Goal: Transaction & Acquisition: Book appointment/travel/reservation

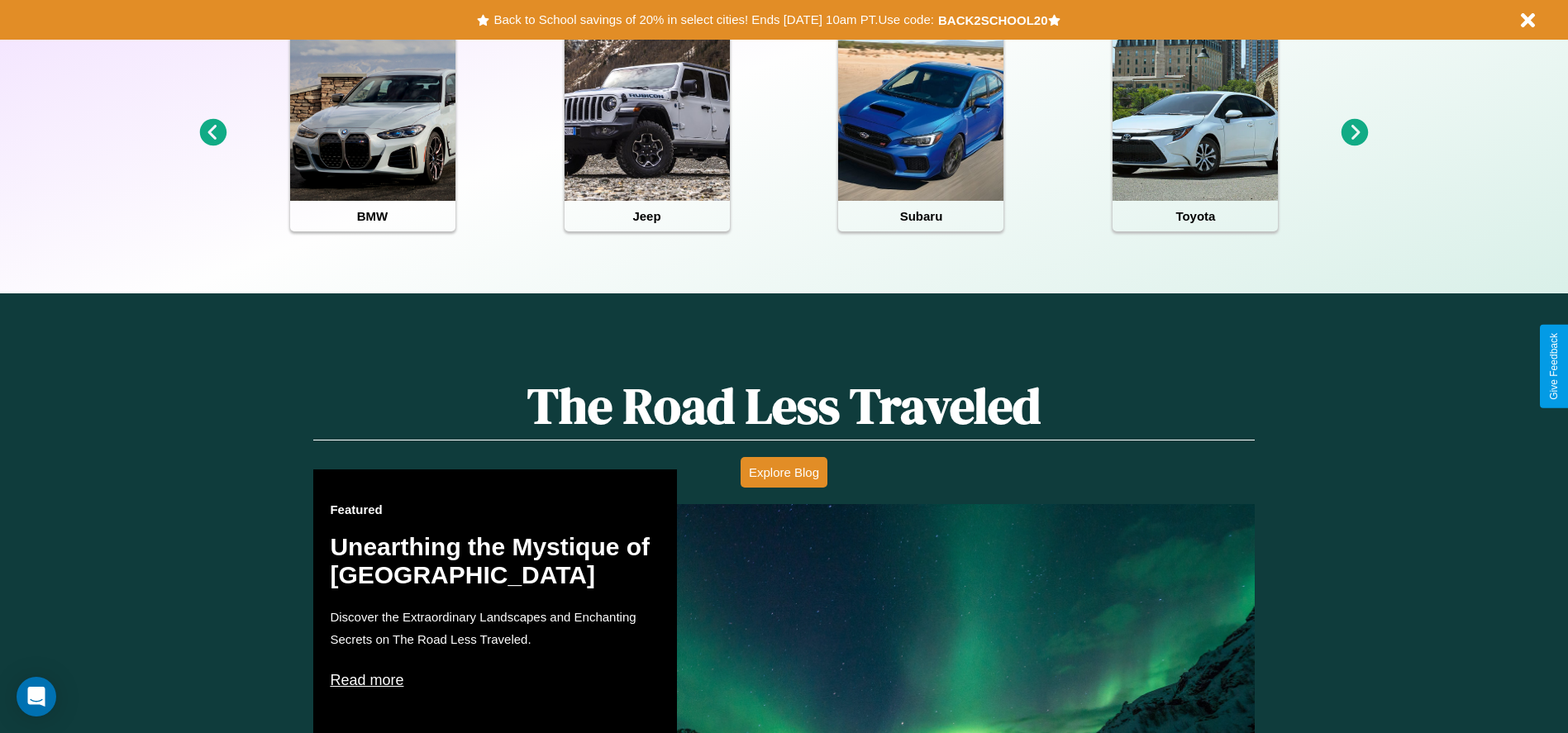
scroll to position [736, 0]
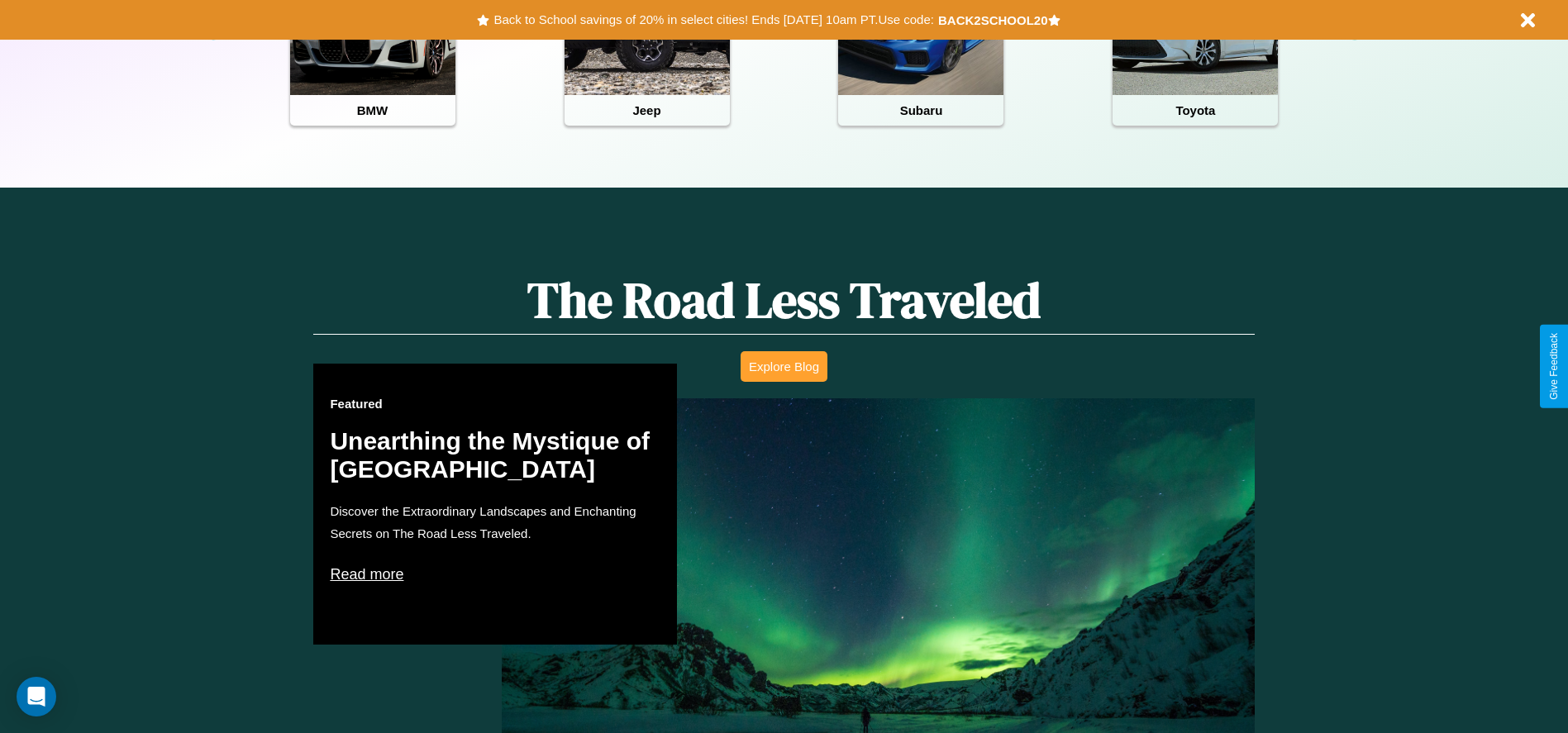
click at [784, 366] on button "Explore Blog" at bounding box center [784, 366] width 87 height 31
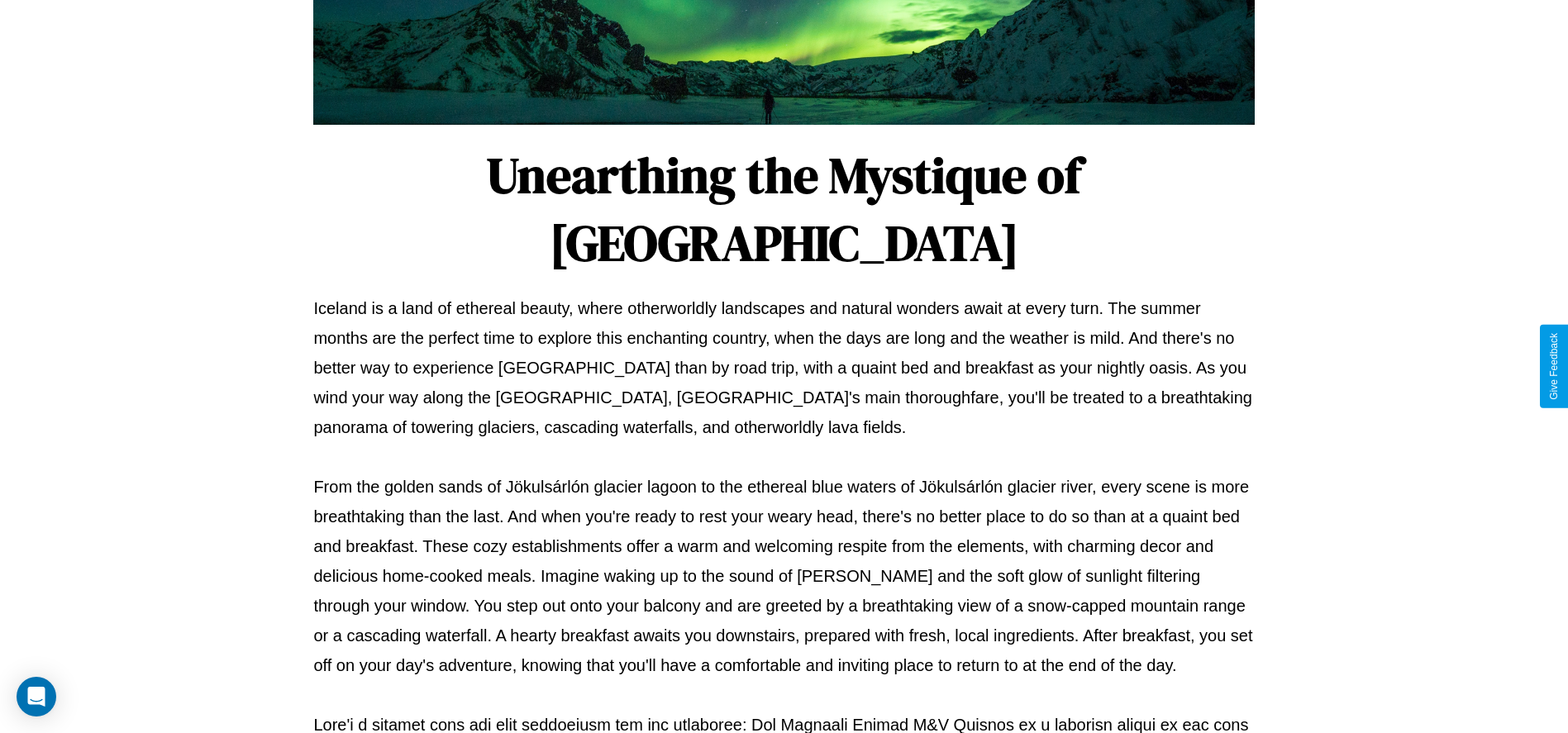
scroll to position [548, 0]
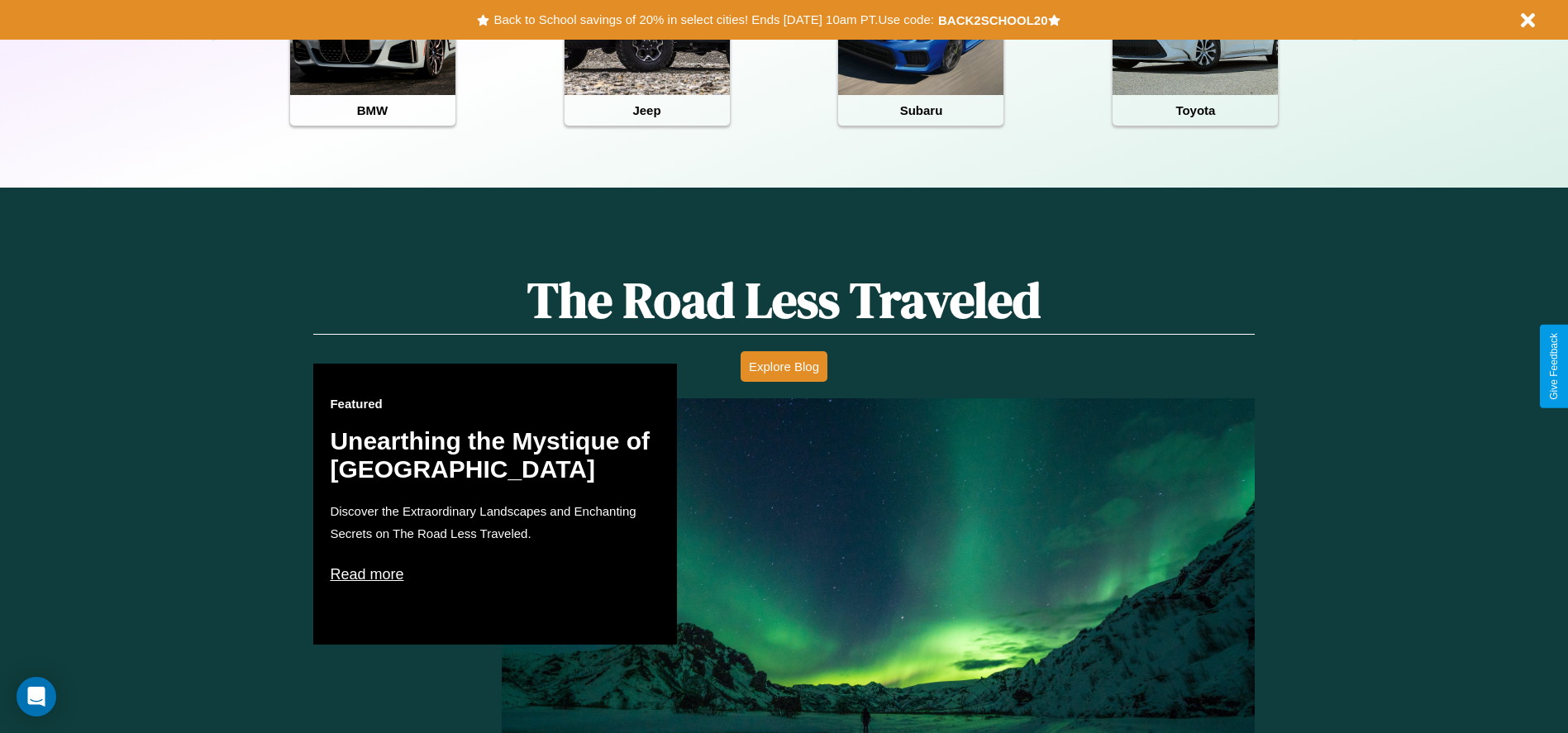
scroll to position [342, 0]
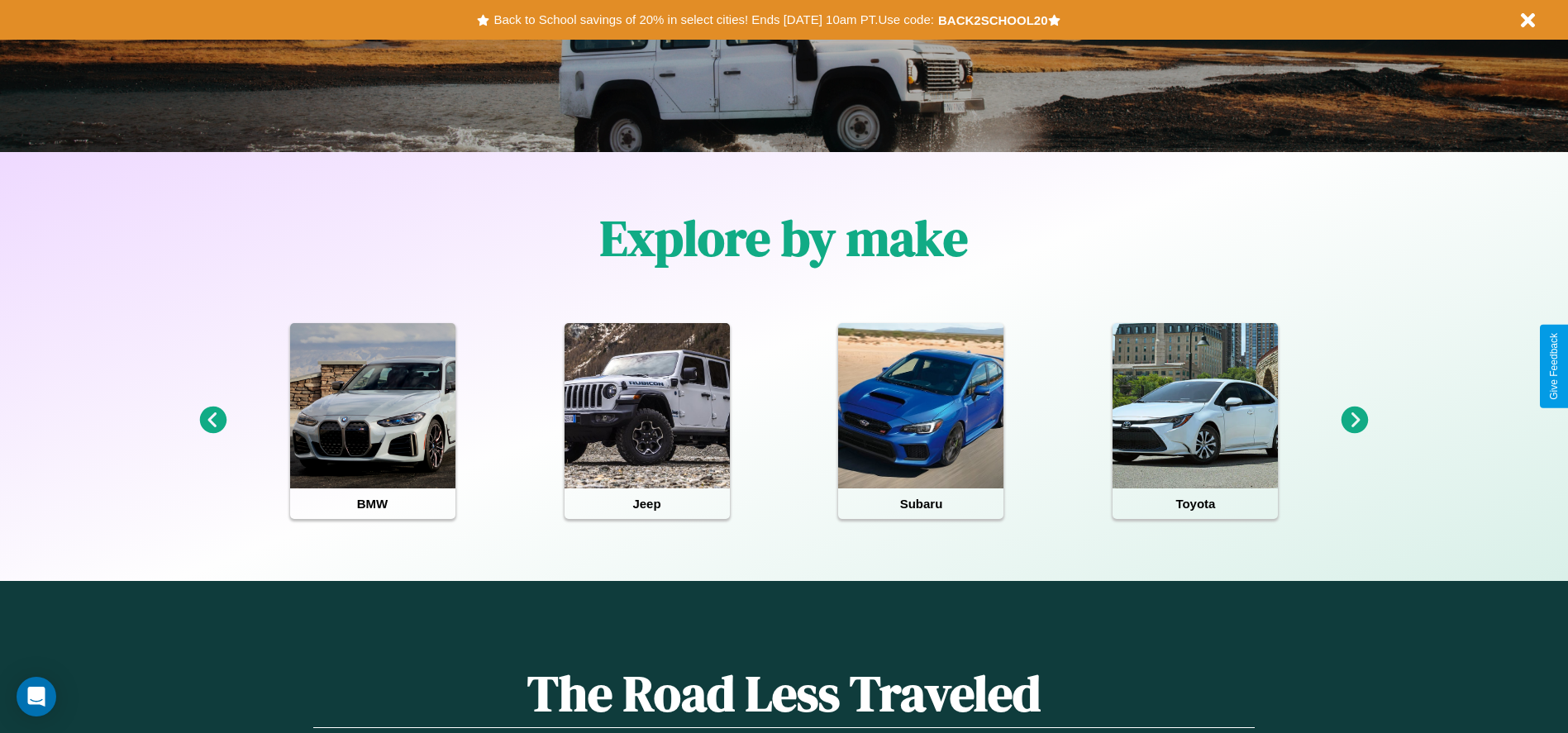
click at [1355, 420] on icon at bounding box center [1355, 420] width 27 height 27
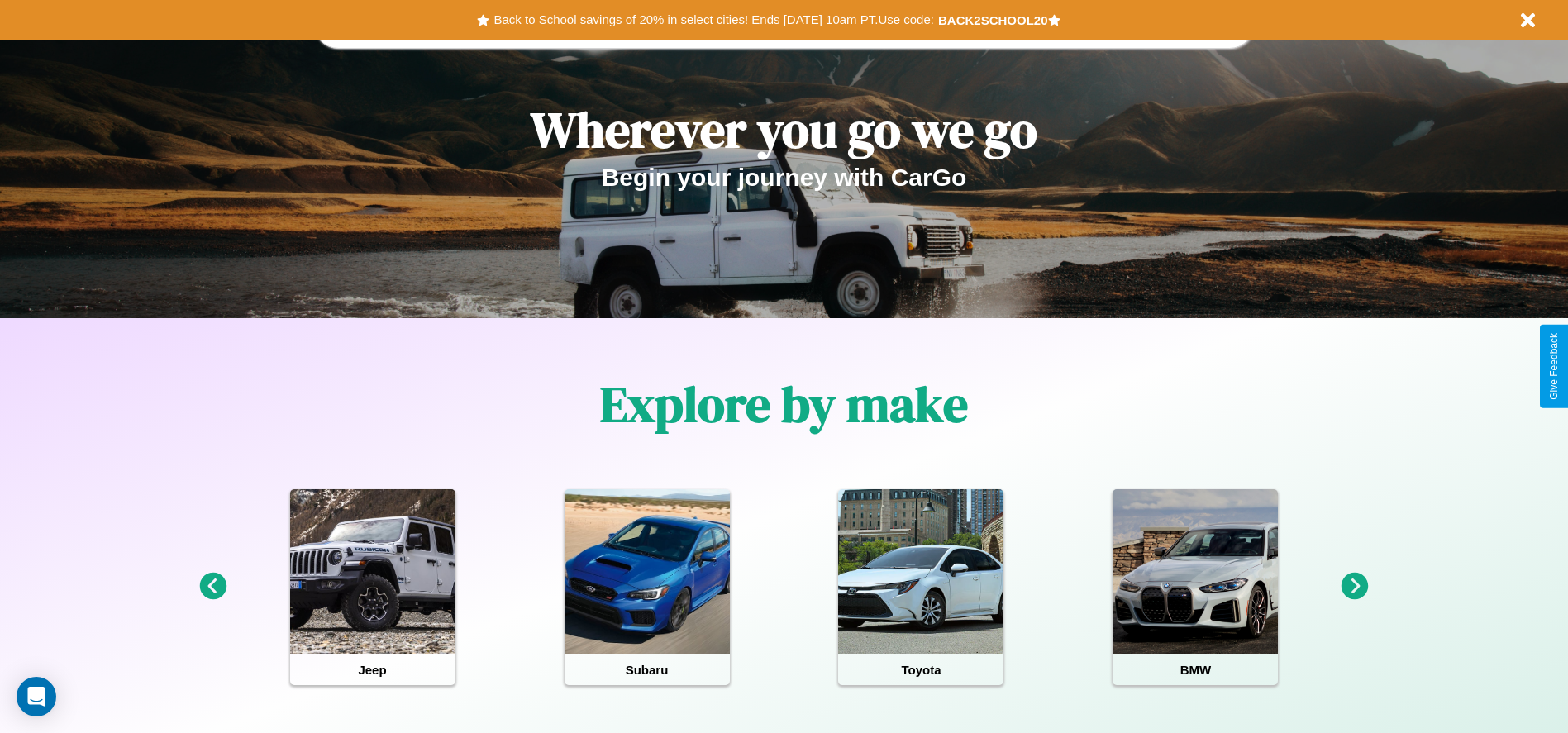
scroll to position [0, 0]
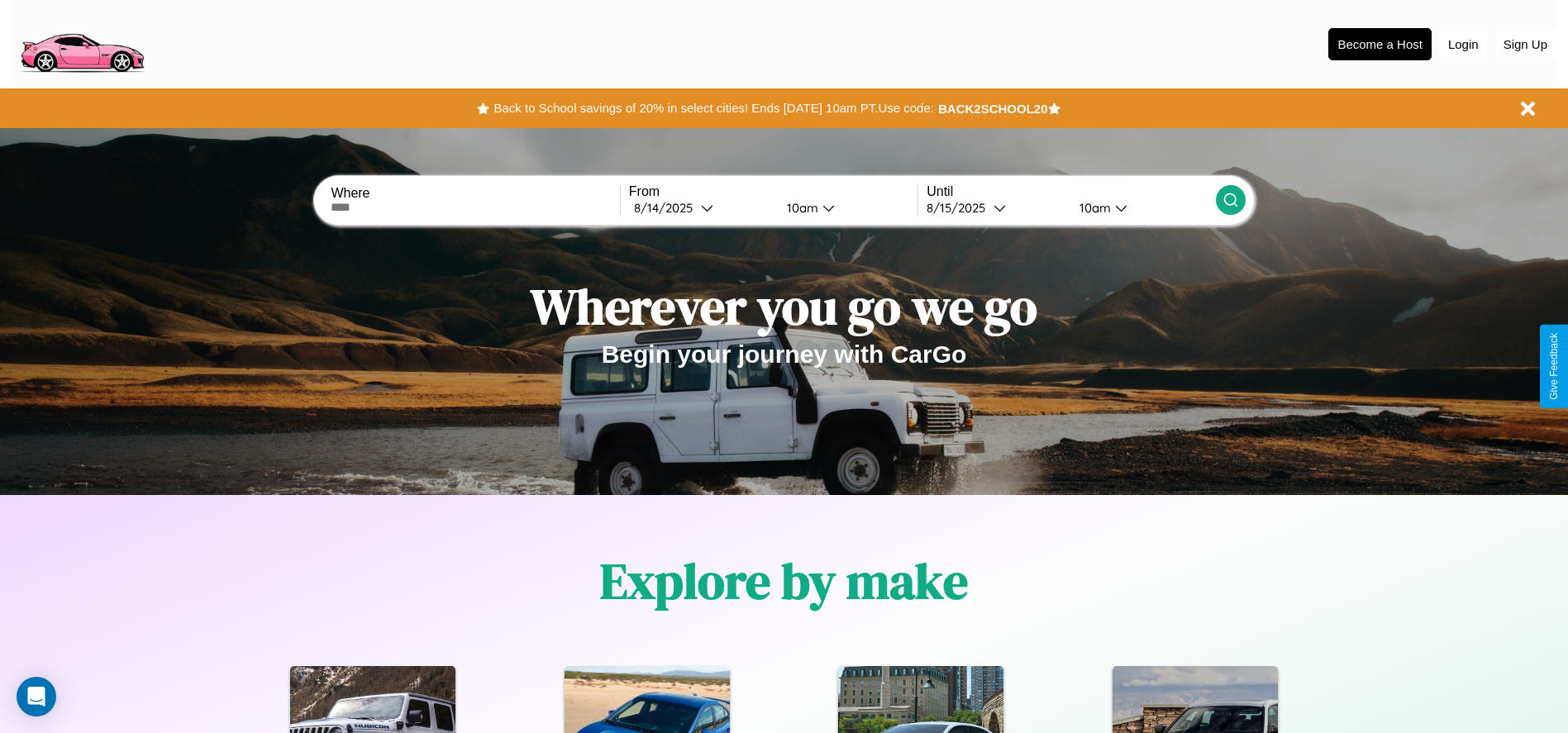
click at [475, 207] on input "text" at bounding box center [475, 207] width 289 height 13
type input "*******"
click at [701, 207] on icon at bounding box center [707, 207] width 12 height 12
select select "*"
select select "****"
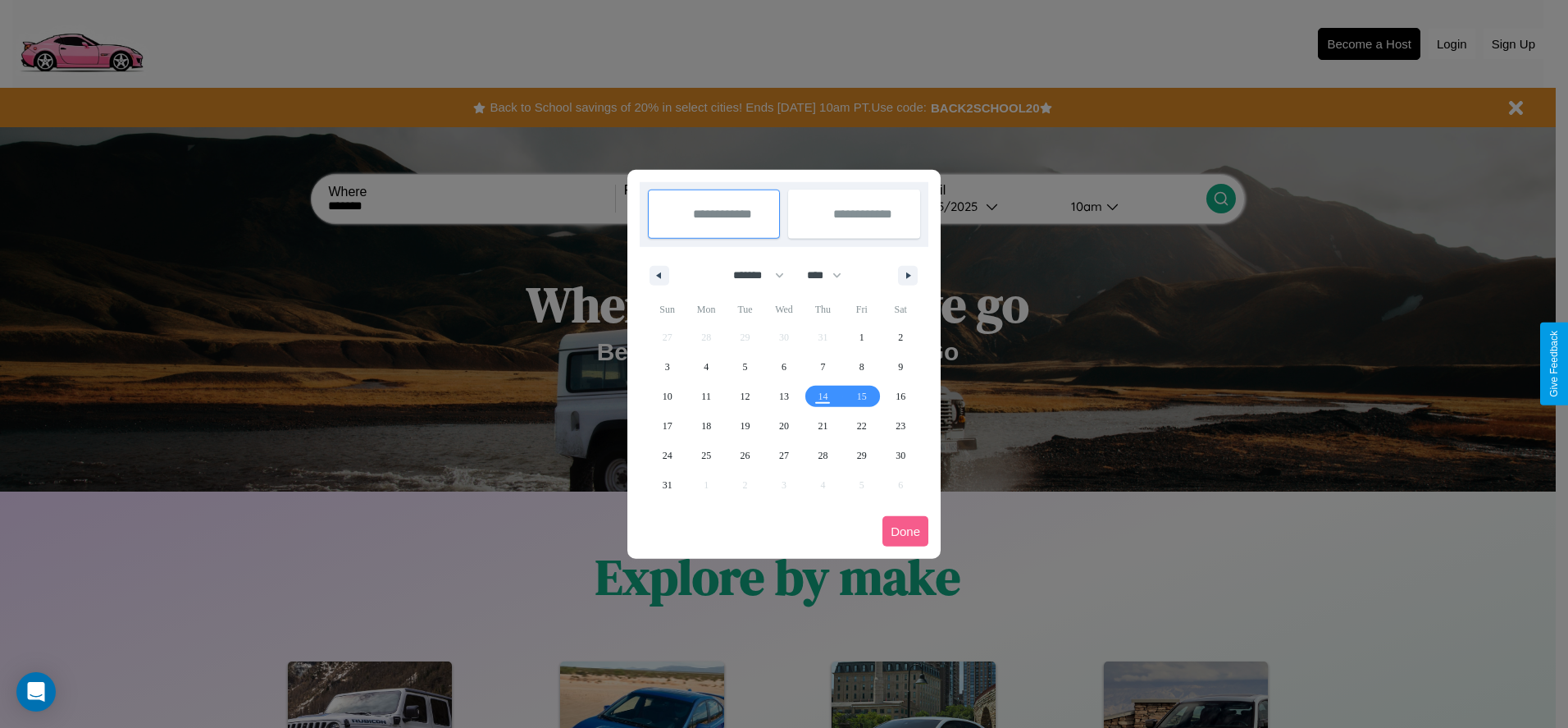
drag, startPoint x: 751, startPoint y: 275, endPoint x: 784, endPoint y: 329, distance: 63.3
click at [751, 275] on select "******* ******** ***** ***** *** **** **** ****** ********* ******* ******** **…" at bounding box center [756, 275] width 70 height 27
select select "*"
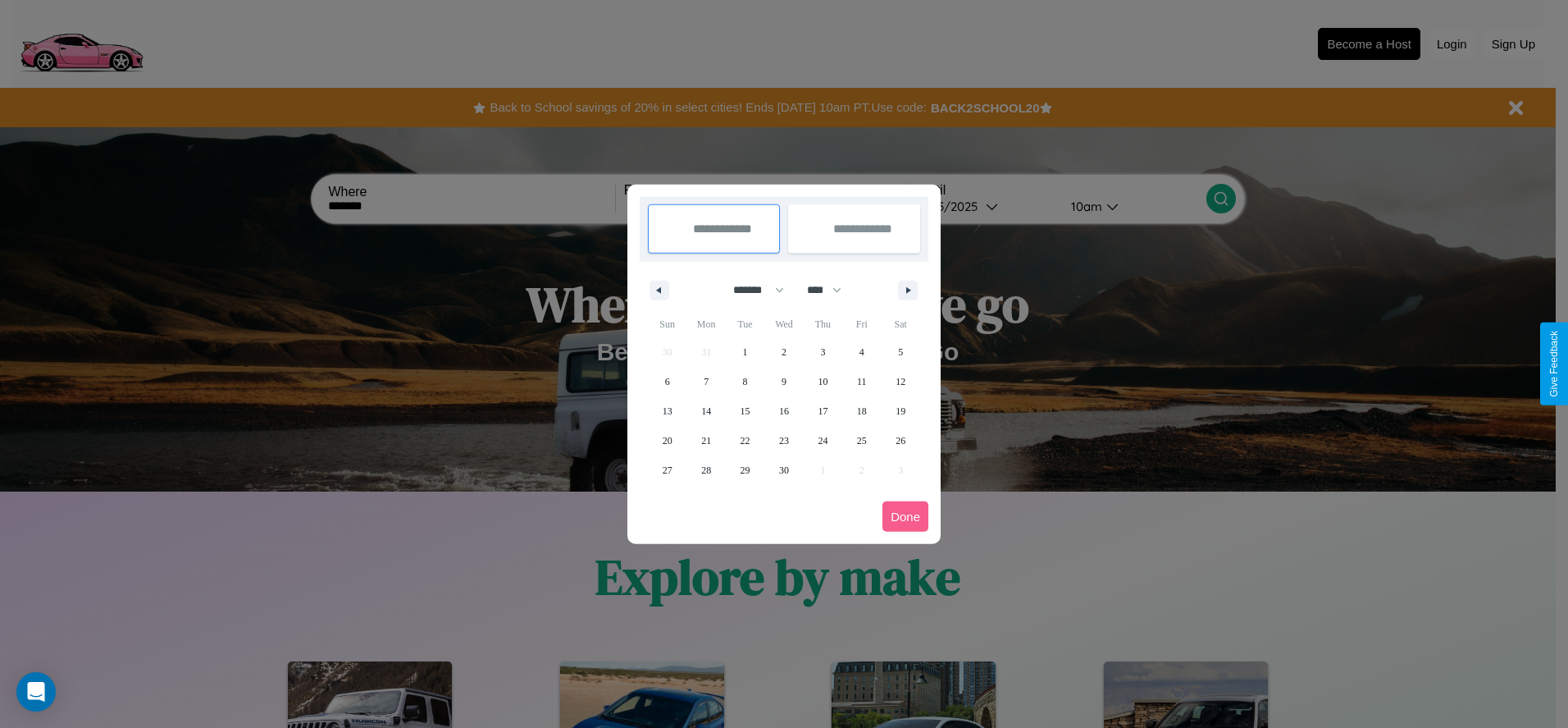
drag, startPoint x: 831, startPoint y: 290, endPoint x: 784, endPoint y: 329, distance: 61.1
click at [831, 290] on select "**** **** **** **** **** **** **** **** **** **** **** **** **** **** **** ****…" at bounding box center [823, 290] width 49 height 27
select select "****"
click at [861, 351] on span "3" at bounding box center [862, 352] width 5 height 30
type input "**********"
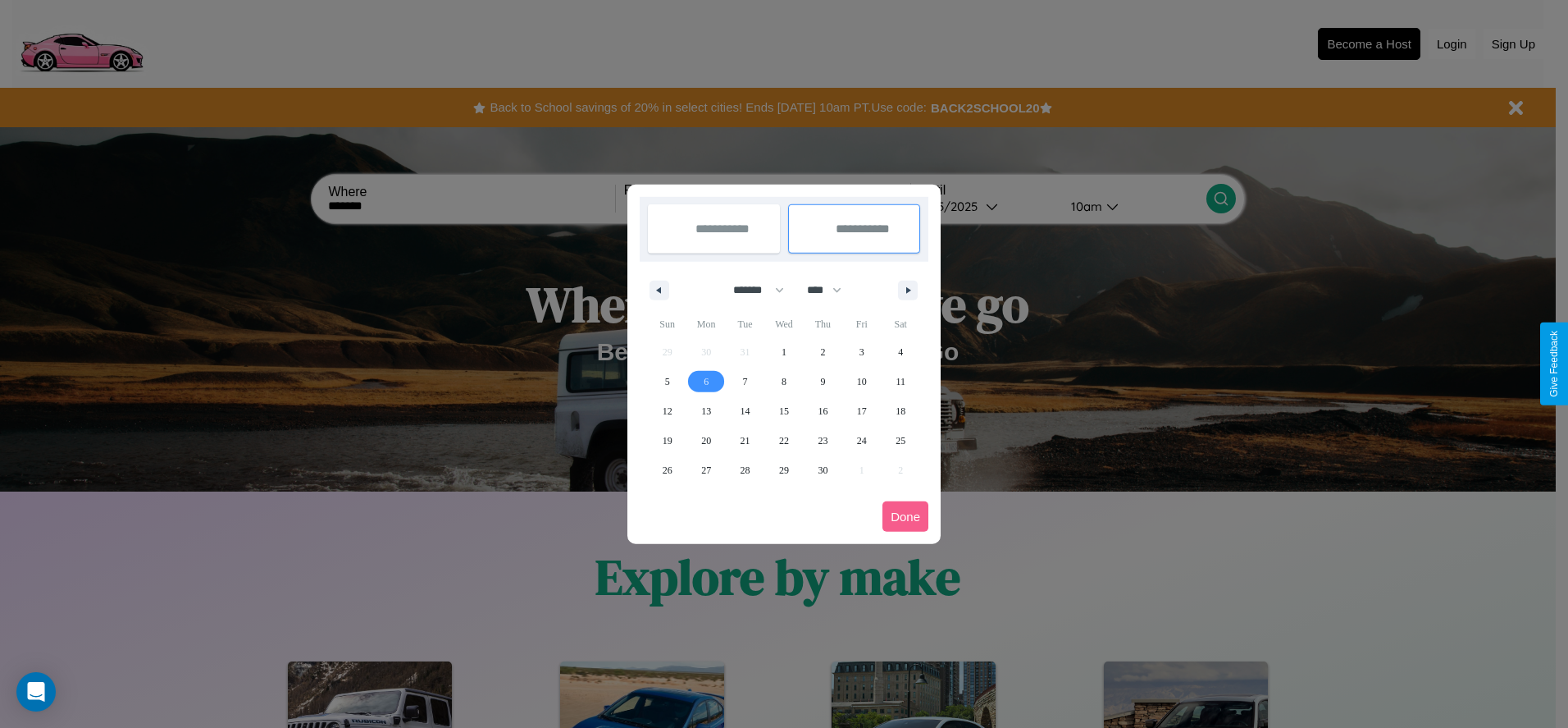
click at [706, 380] on span "6" at bounding box center [706, 381] width 5 height 30
type input "**********"
click at [905, 516] on button "Done" at bounding box center [905, 516] width 46 height 30
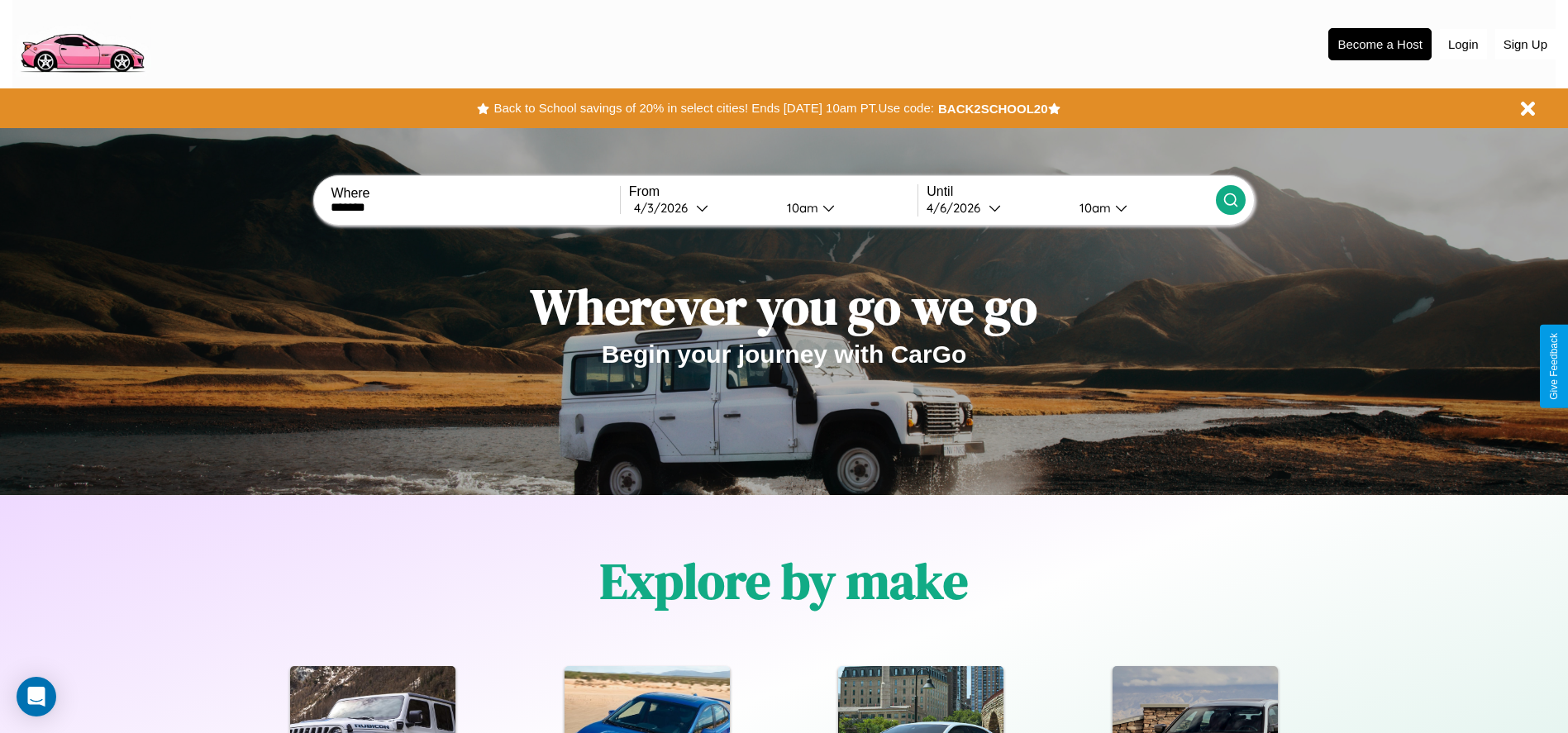
click at [799, 207] on div "10am" at bounding box center [801, 207] width 44 height 16
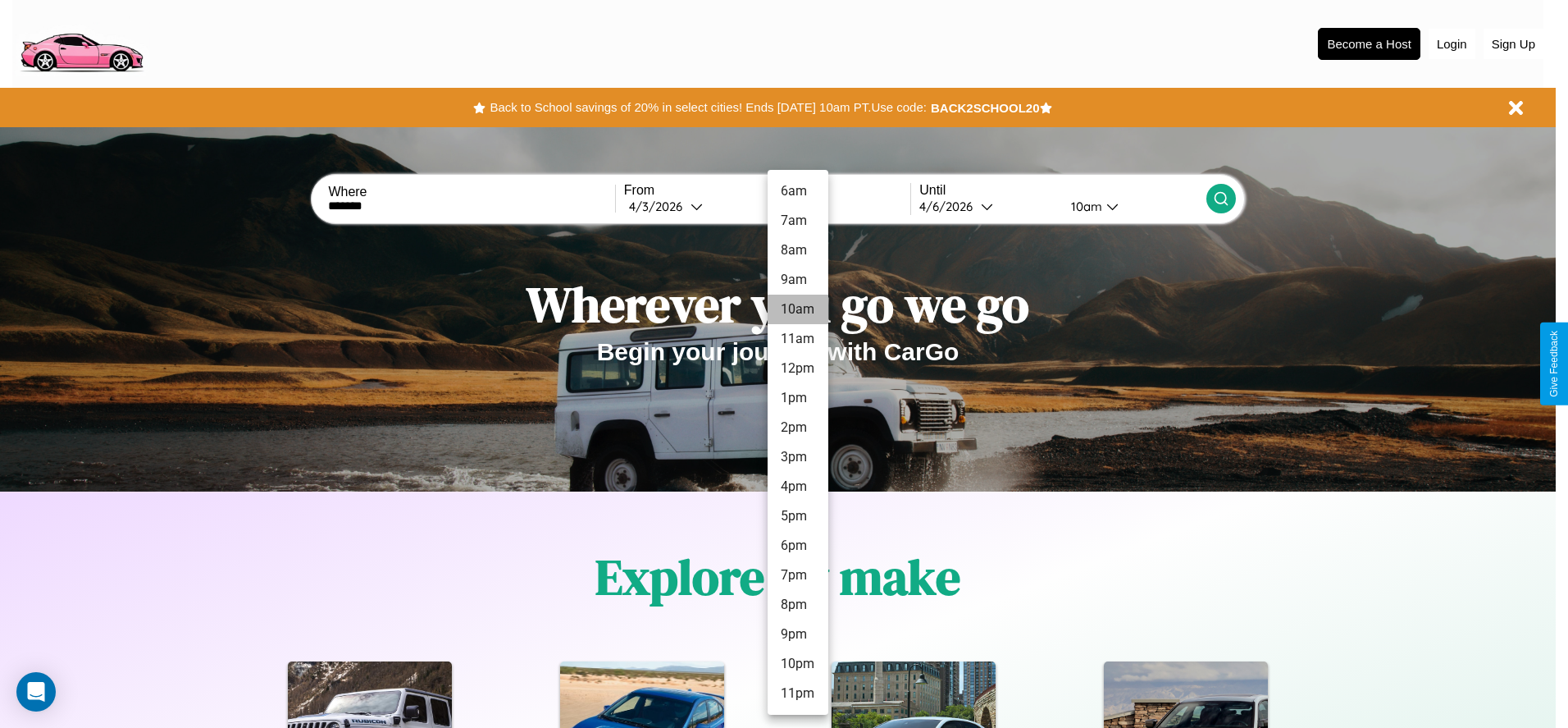
click at [797, 310] on li "10am" at bounding box center [798, 310] width 61 height 30
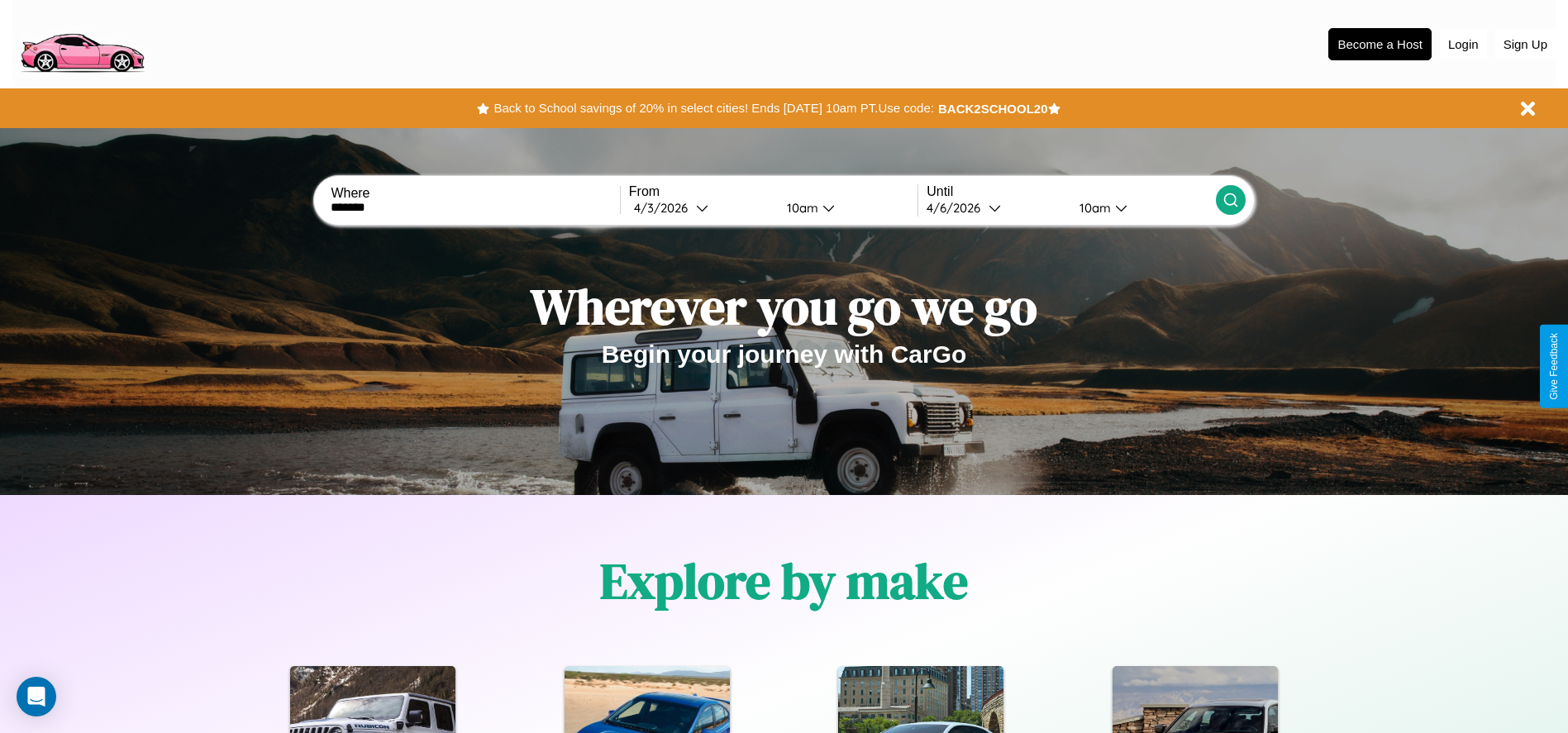
click at [1093, 207] on div "10am" at bounding box center [1093, 207] width 44 height 16
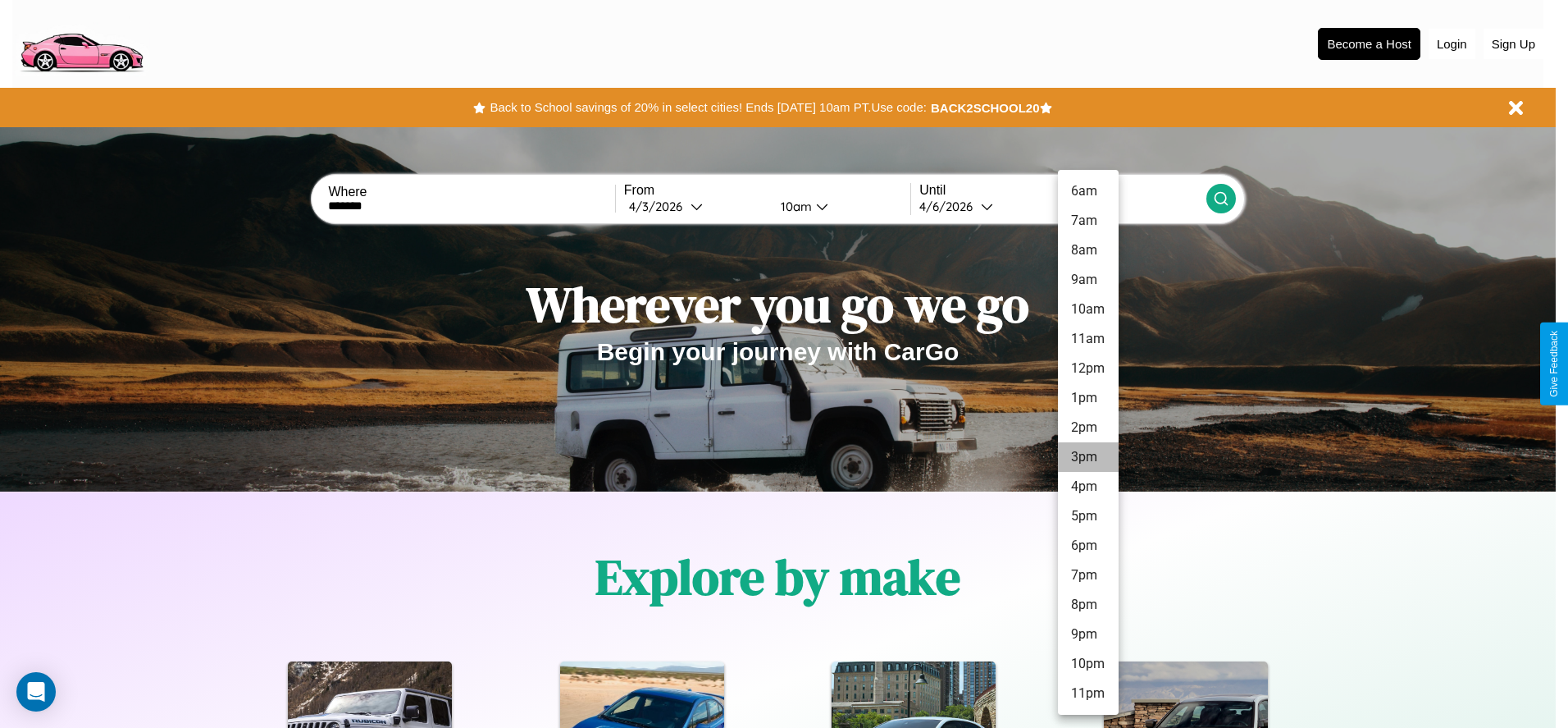
click at [1087, 457] on li "3pm" at bounding box center [1088, 457] width 61 height 30
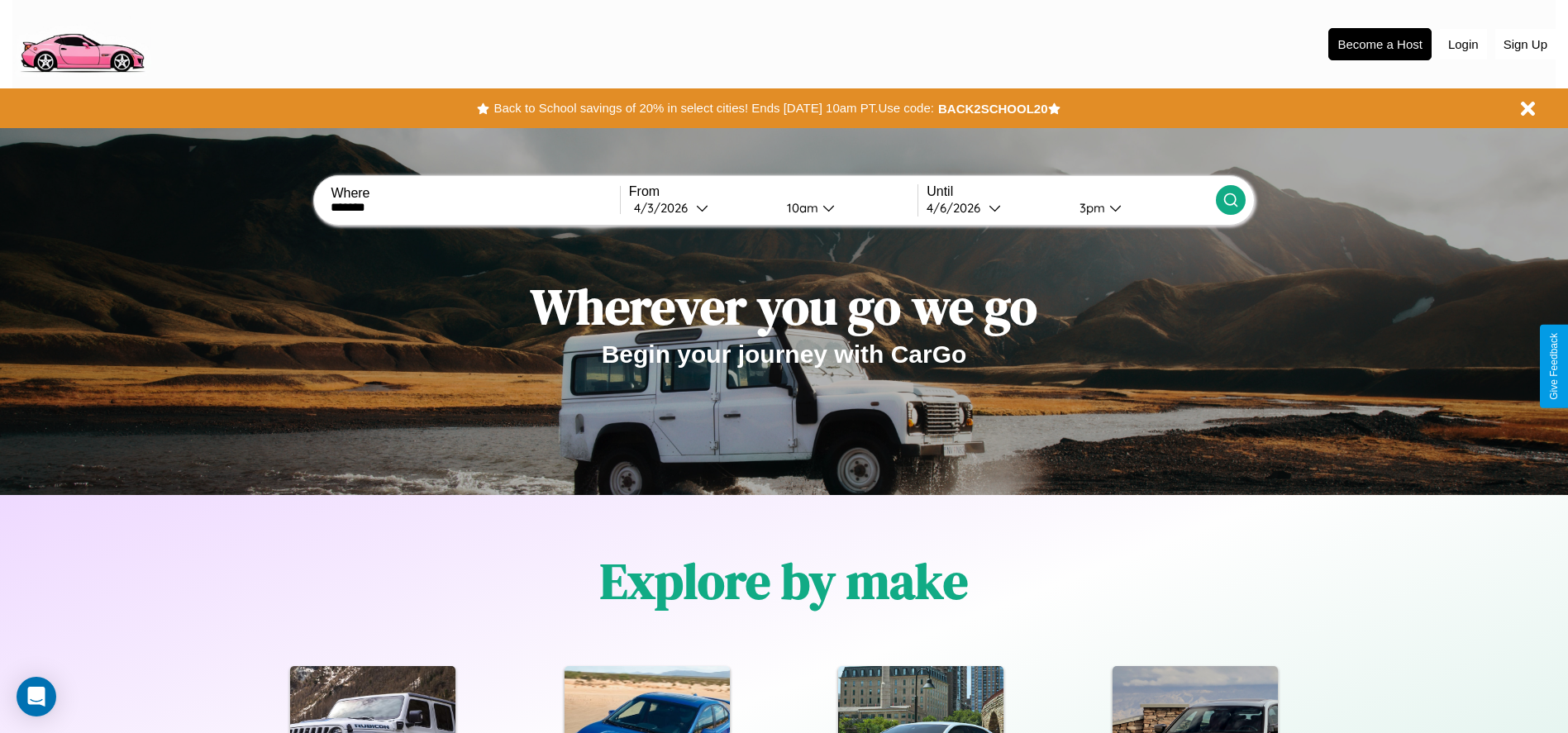
click at [1230, 200] on icon at bounding box center [1231, 200] width 17 height 17
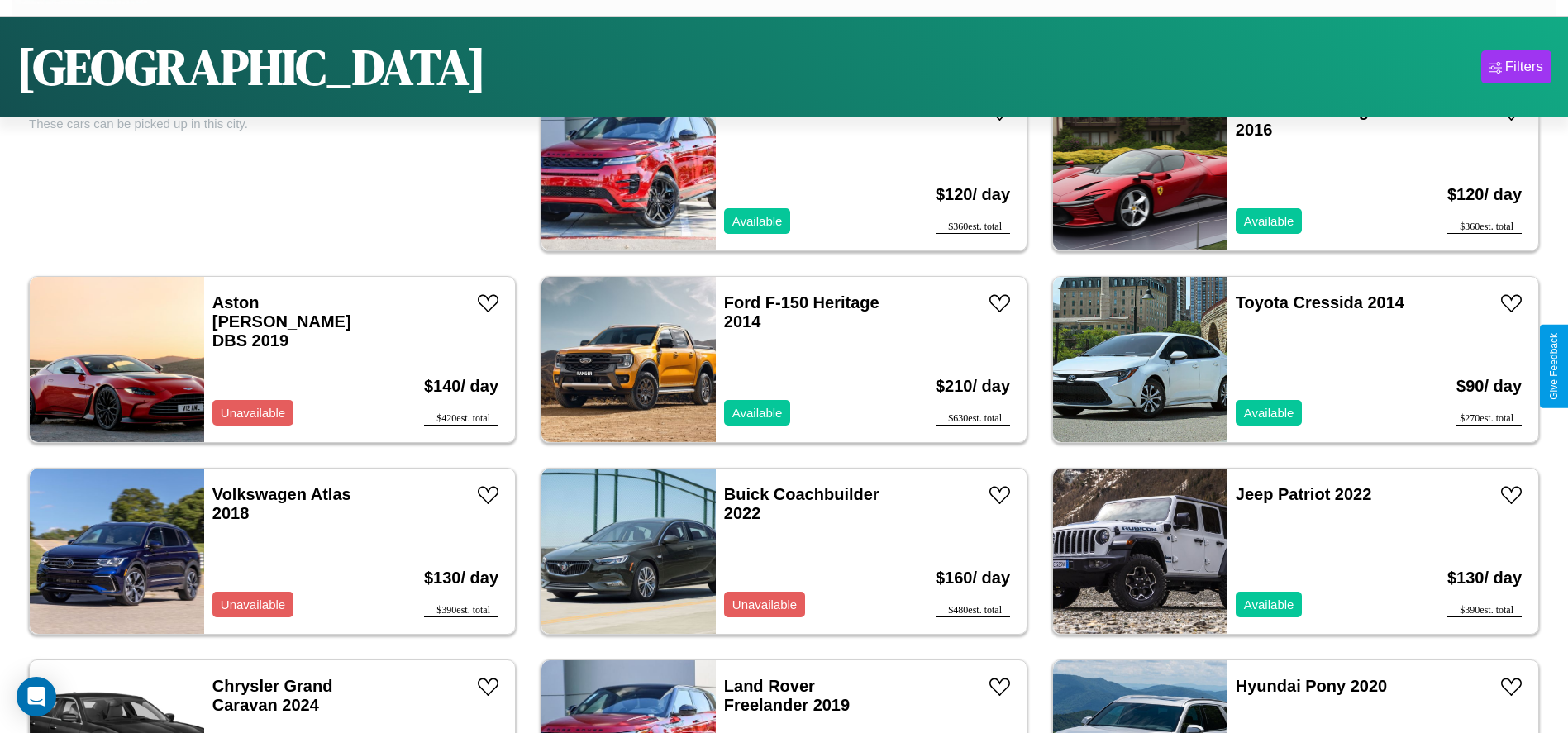
scroll to position [184, 0]
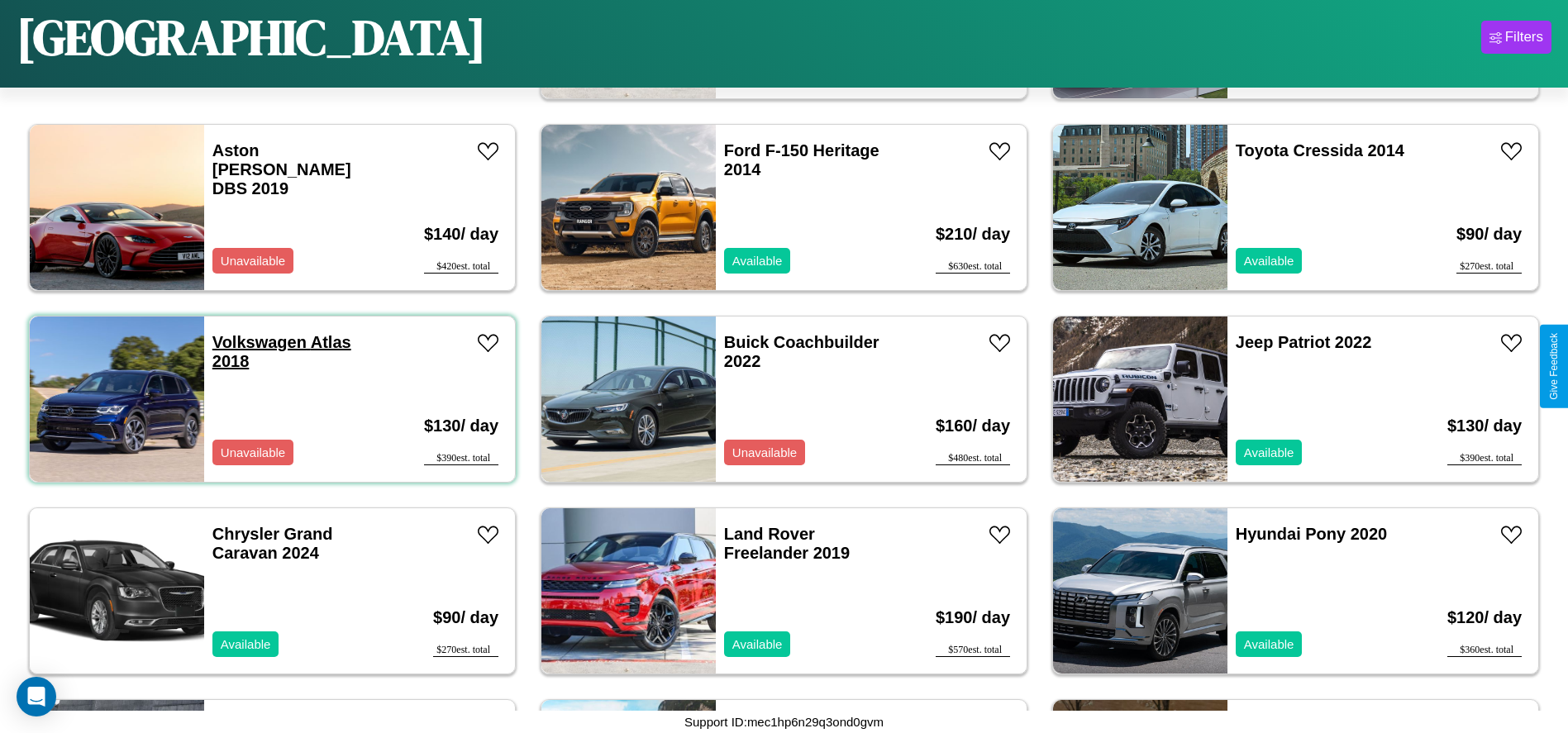
click at [257, 342] on link "Volkswagen Atlas 2018" at bounding box center [281, 352] width 139 height 37
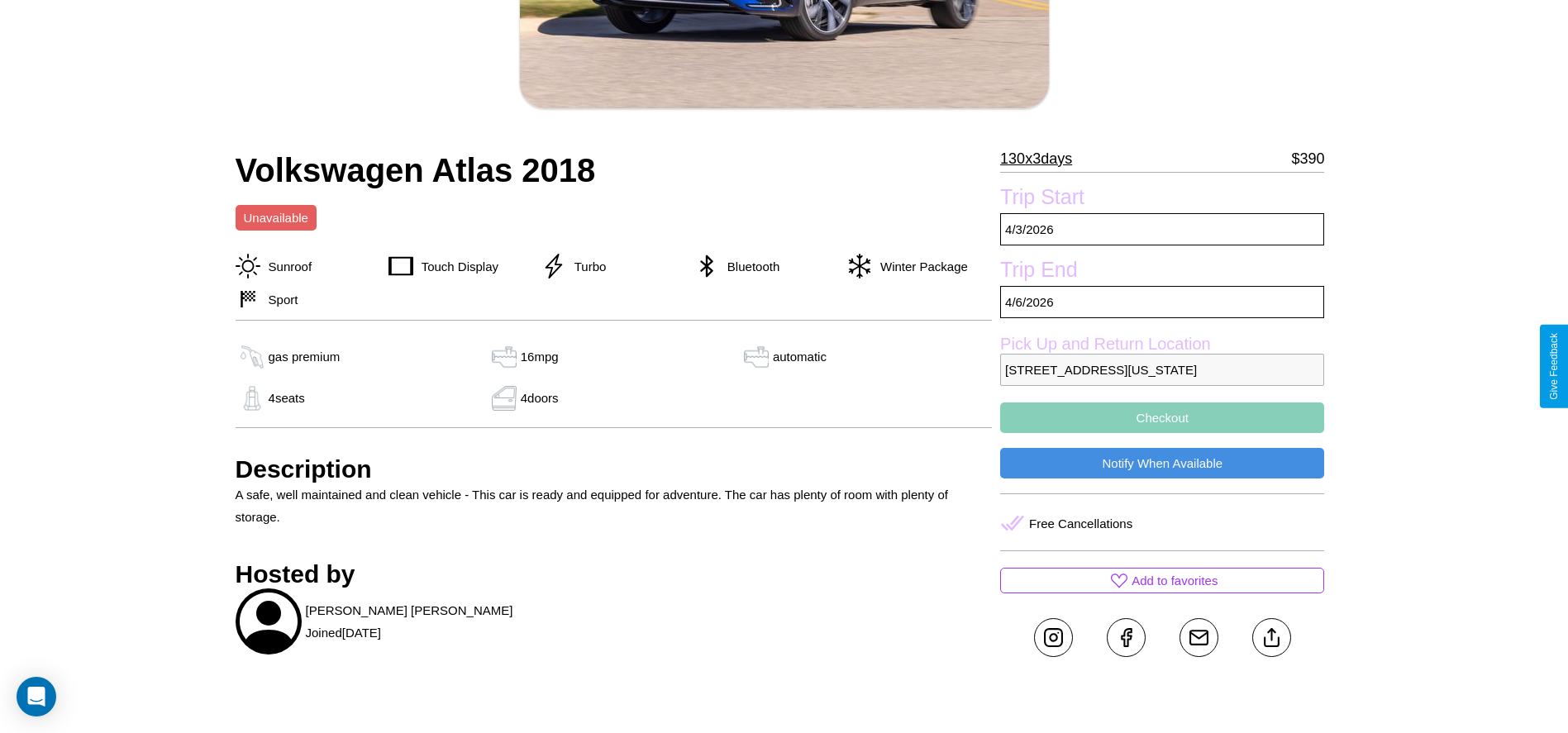
scroll to position [379, 0]
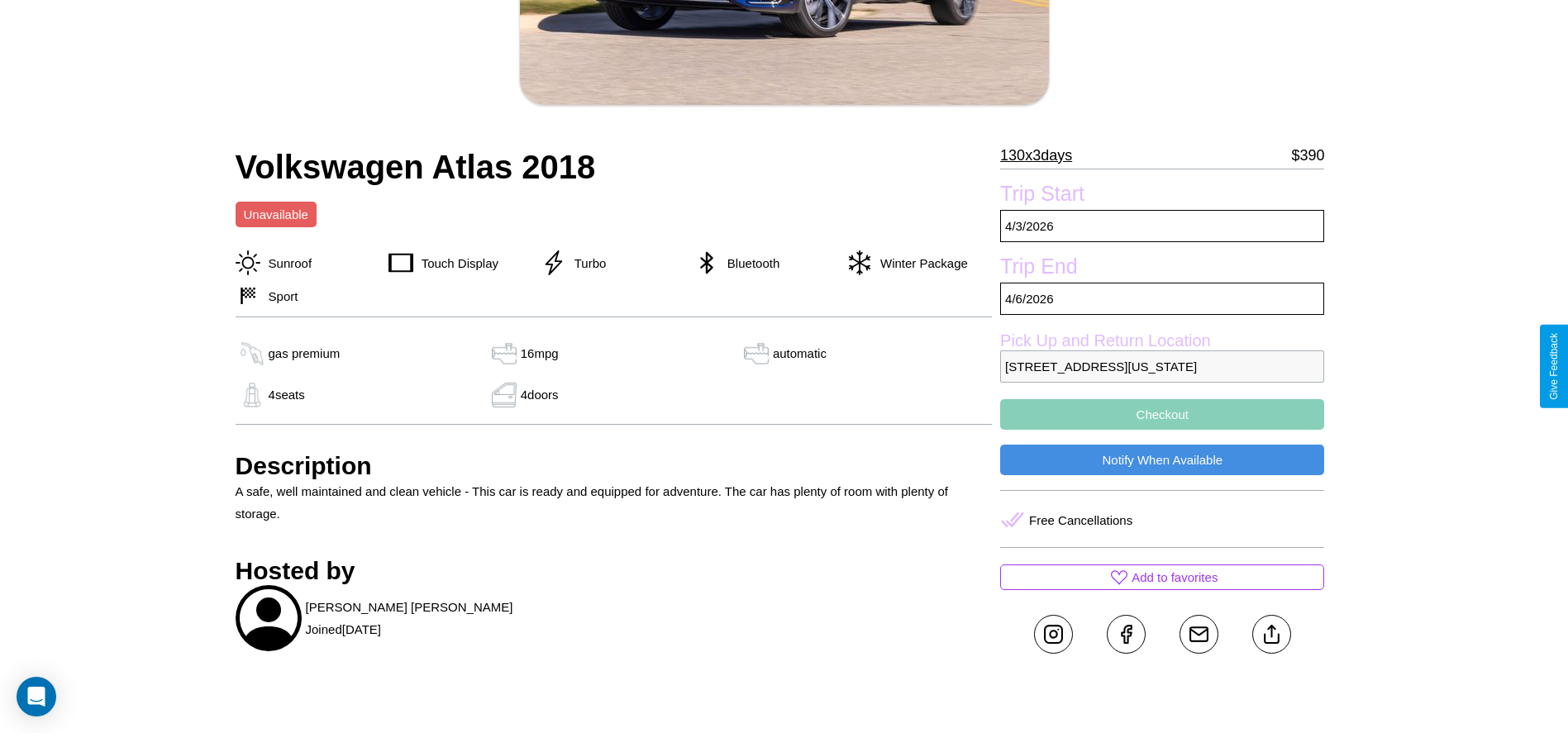
click at [1162, 366] on p "[STREET_ADDRESS][US_STATE]" at bounding box center [1162, 366] width 324 height 32
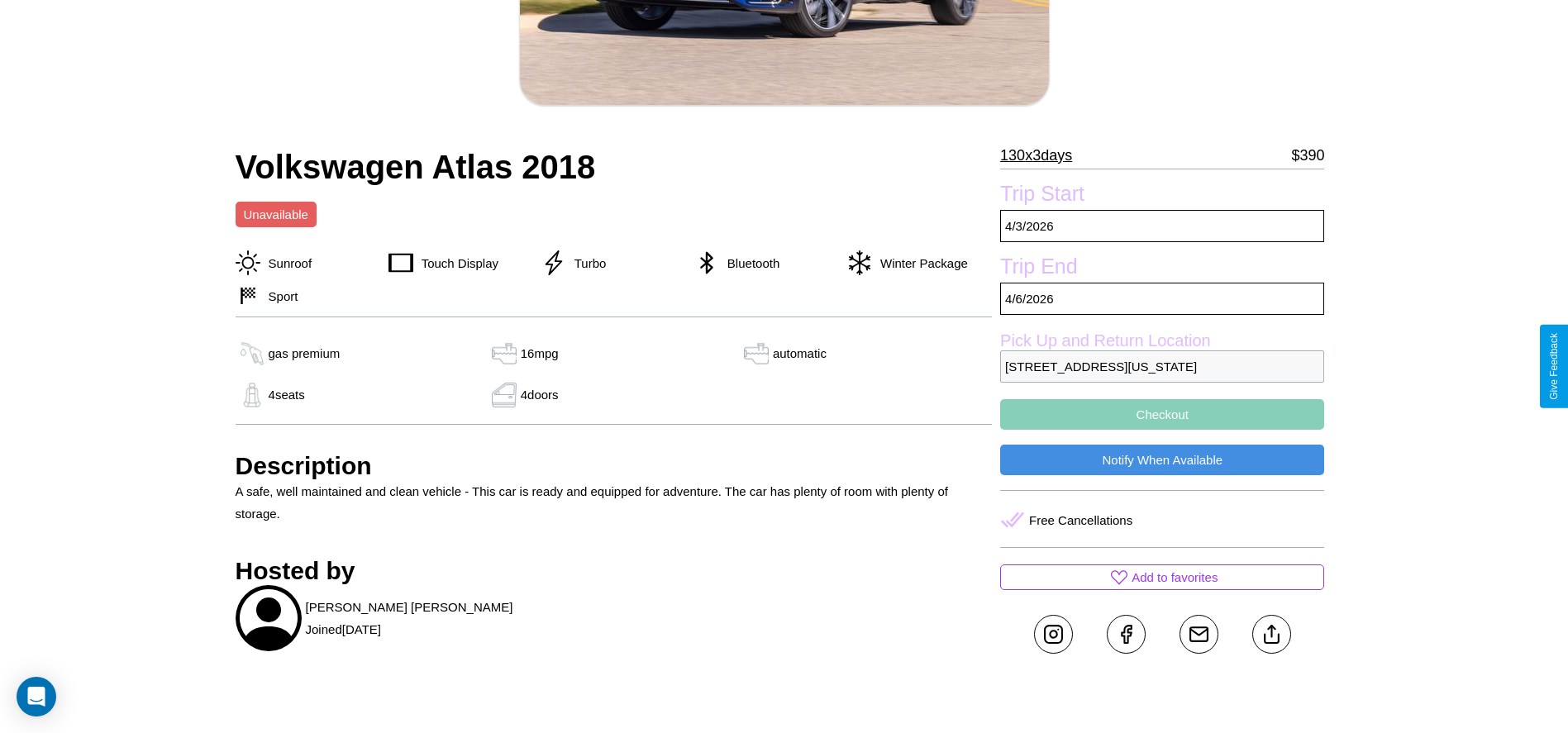
click at [1162, 366] on p "[STREET_ADDRESS][US_STATE]" at bounding box center [1162, 366] width 324 height 32
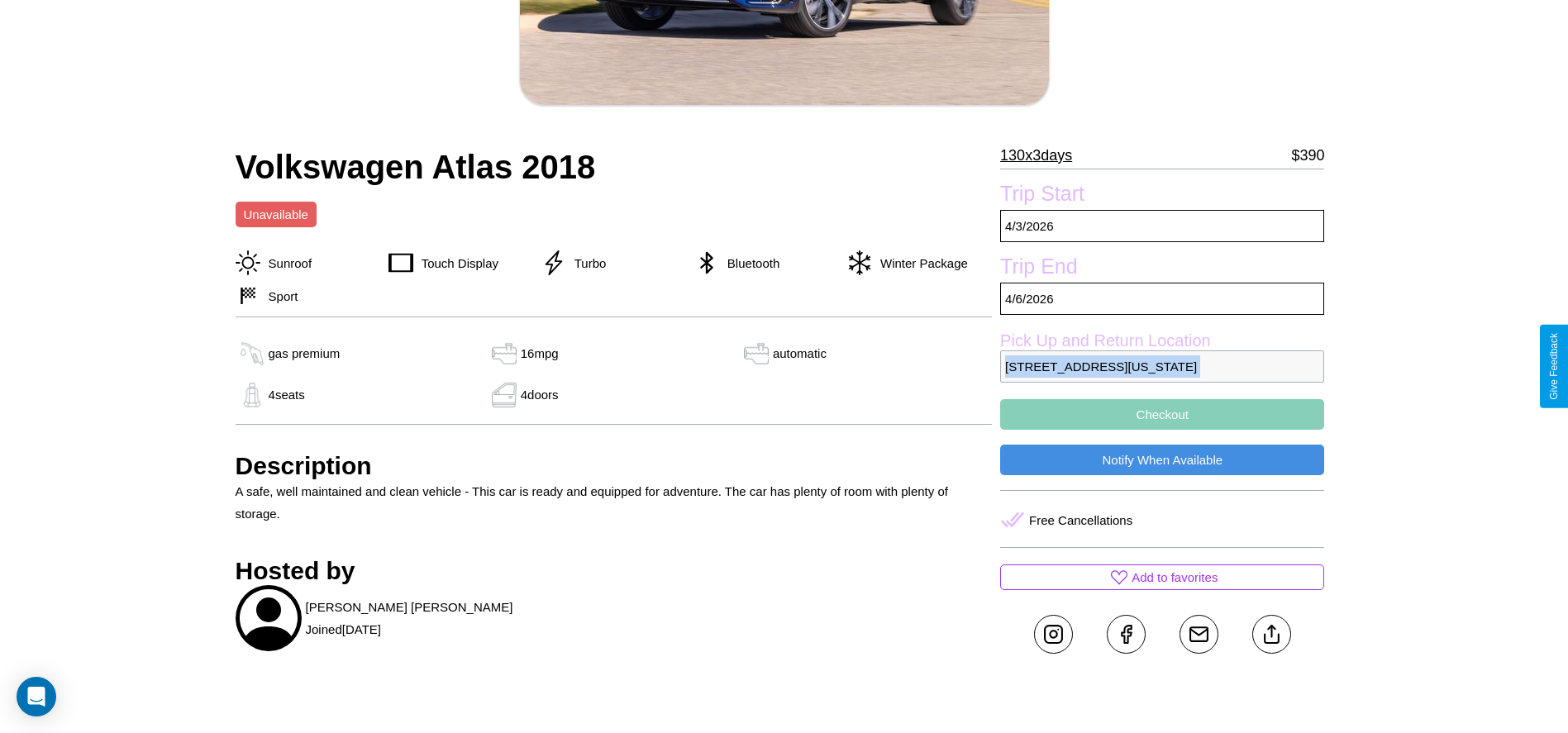
click at [1162, 366] on p "[STREET_ADDRESS][US_STATE]" at bounding box center [1162, 366] width 324 height 32
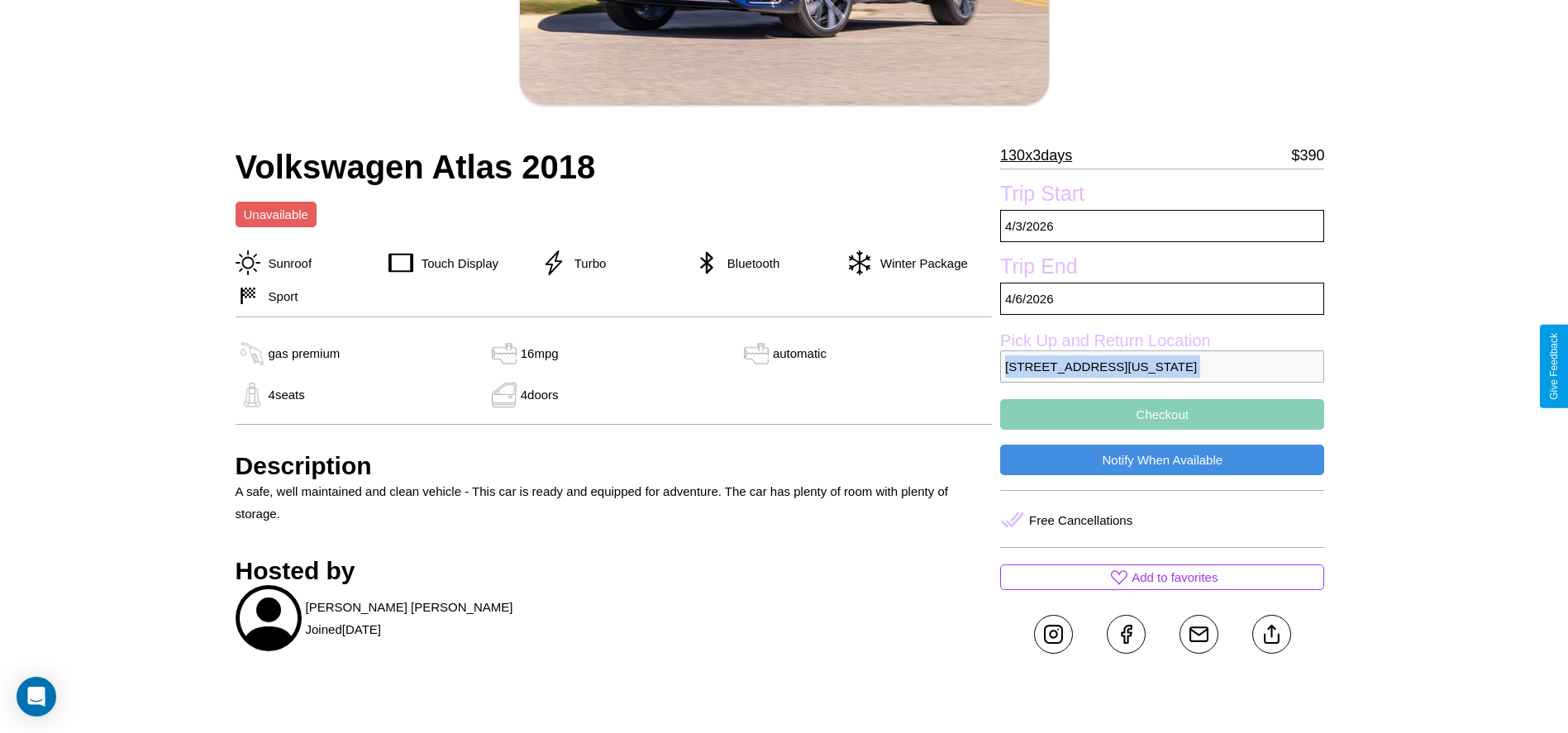
click at [1162, 366] on p "[STREET_ADDRESS][US_STATE]" at bounding box center [1162, 366] width 324 height 32
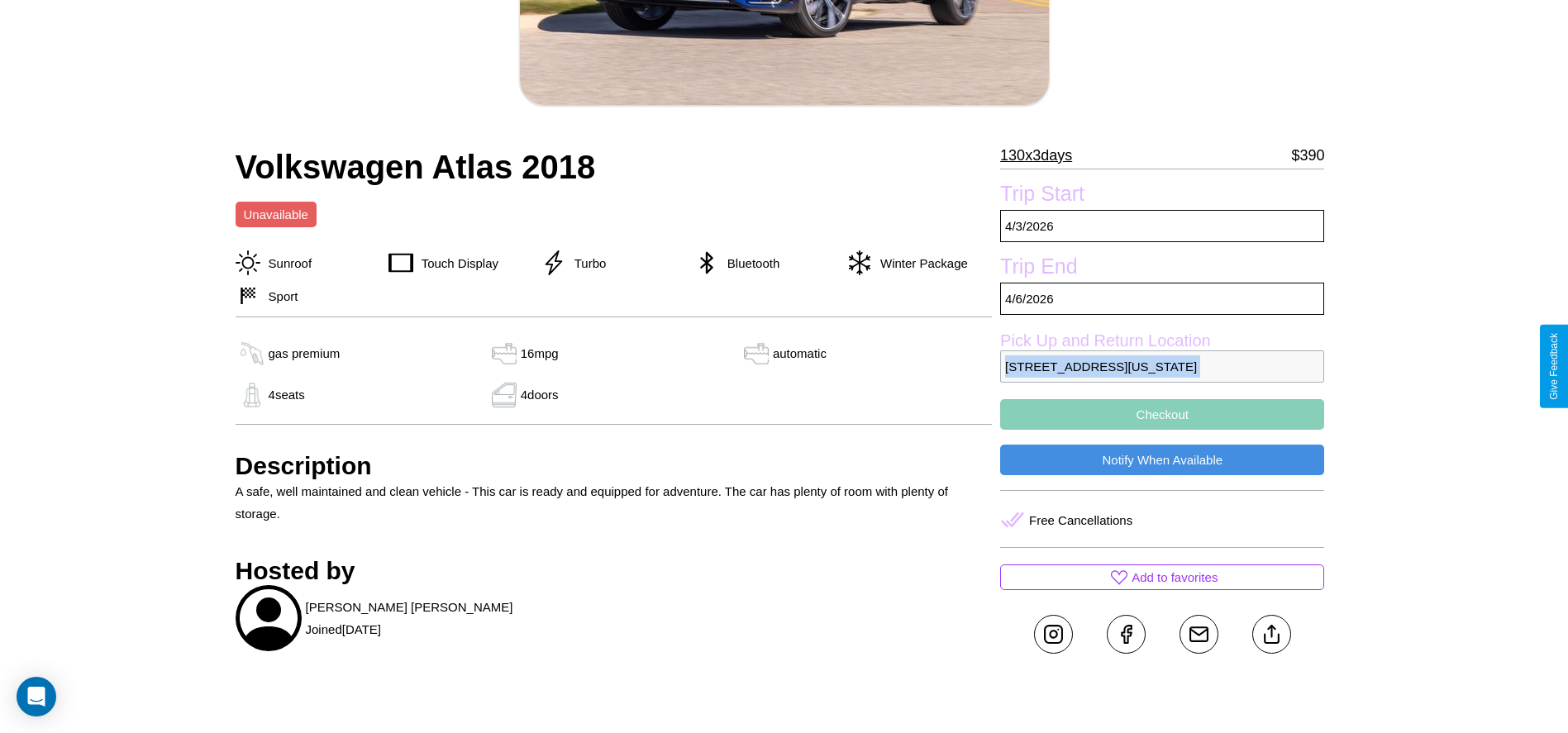
click at [1162, 366] on p "[STREET_ADDRESS][US_STATE]" at bounding box center [1162, 366] width 324 height 32
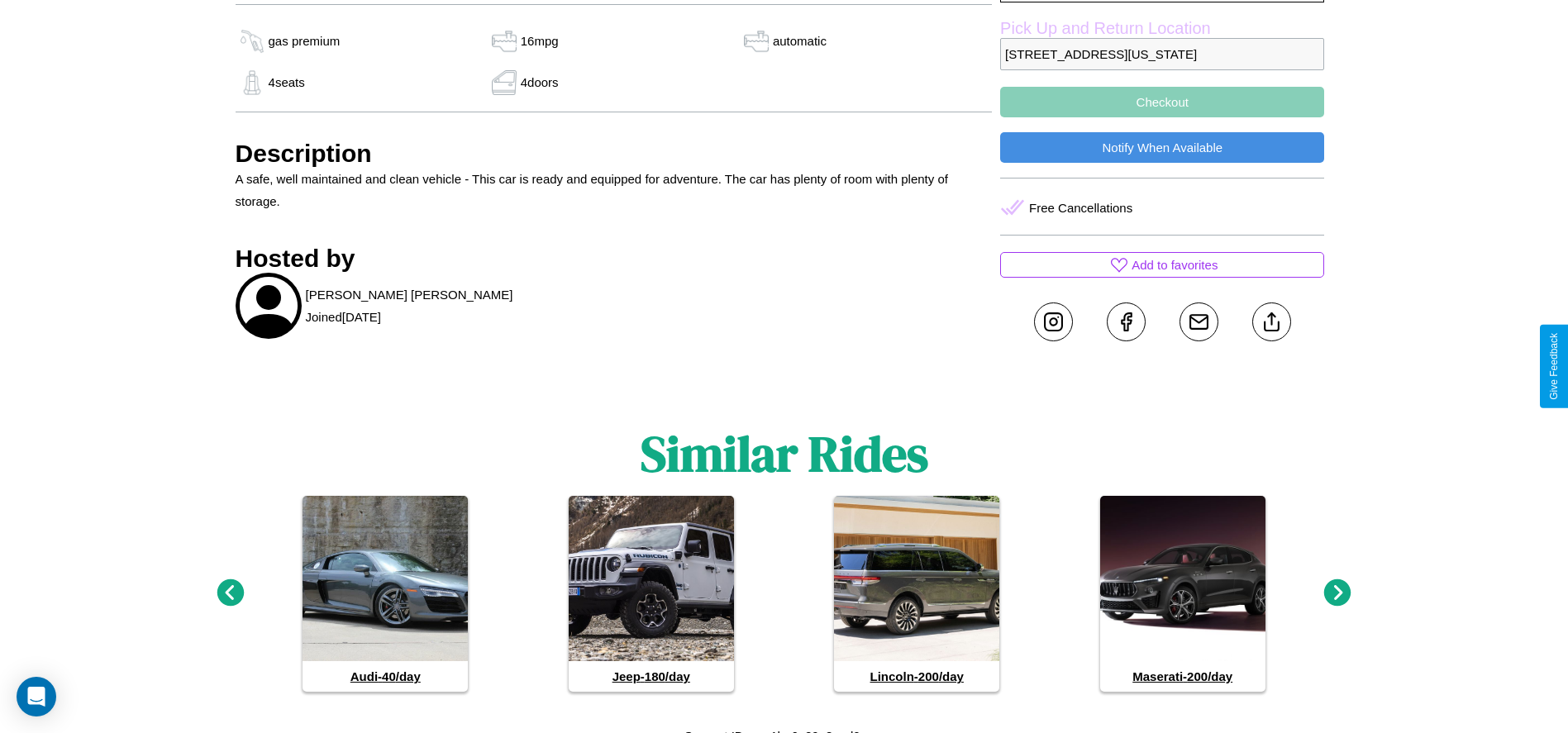
scroll to position [706, 0]
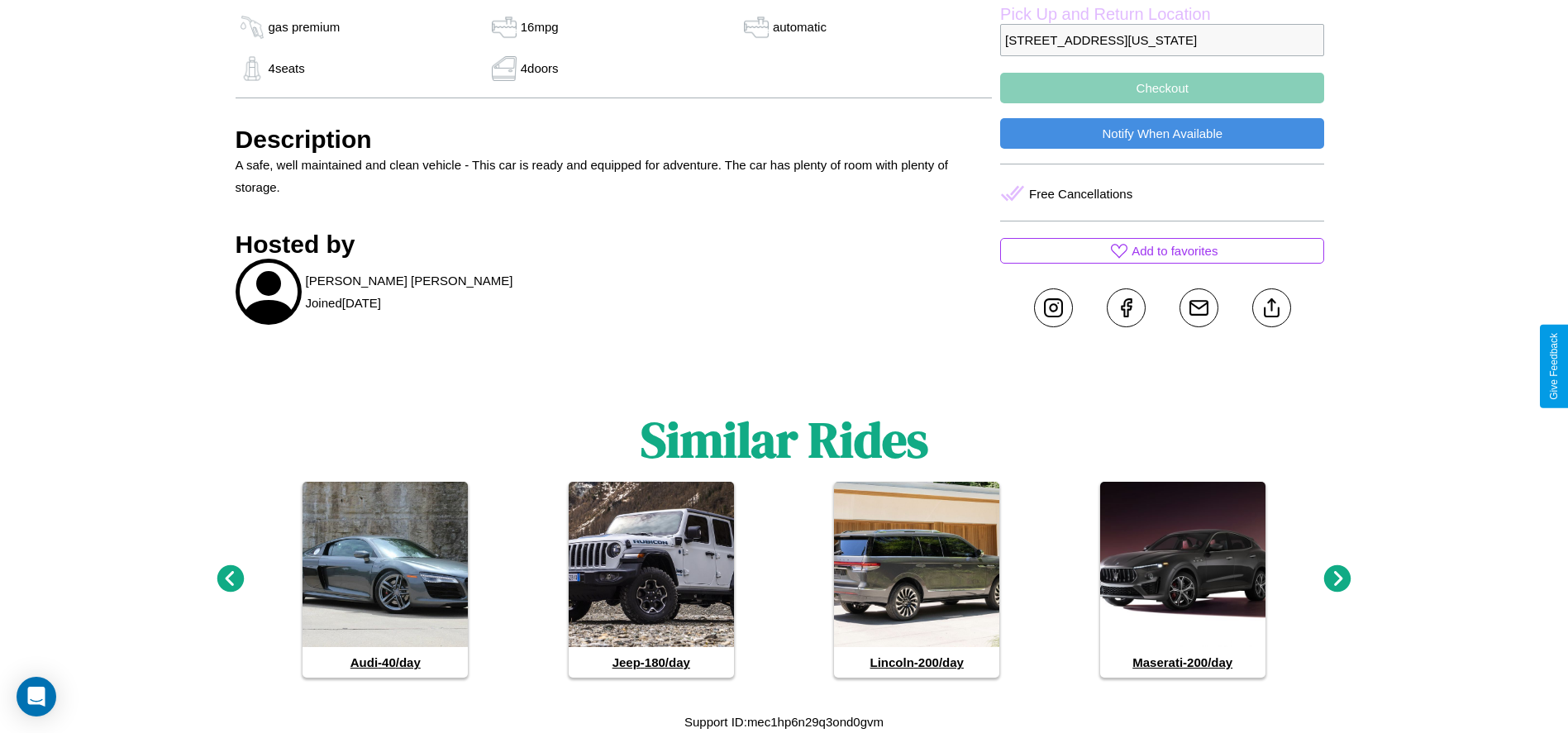
click at [230, 579] on icon at bounding box center [230, 578] width 27 height 27
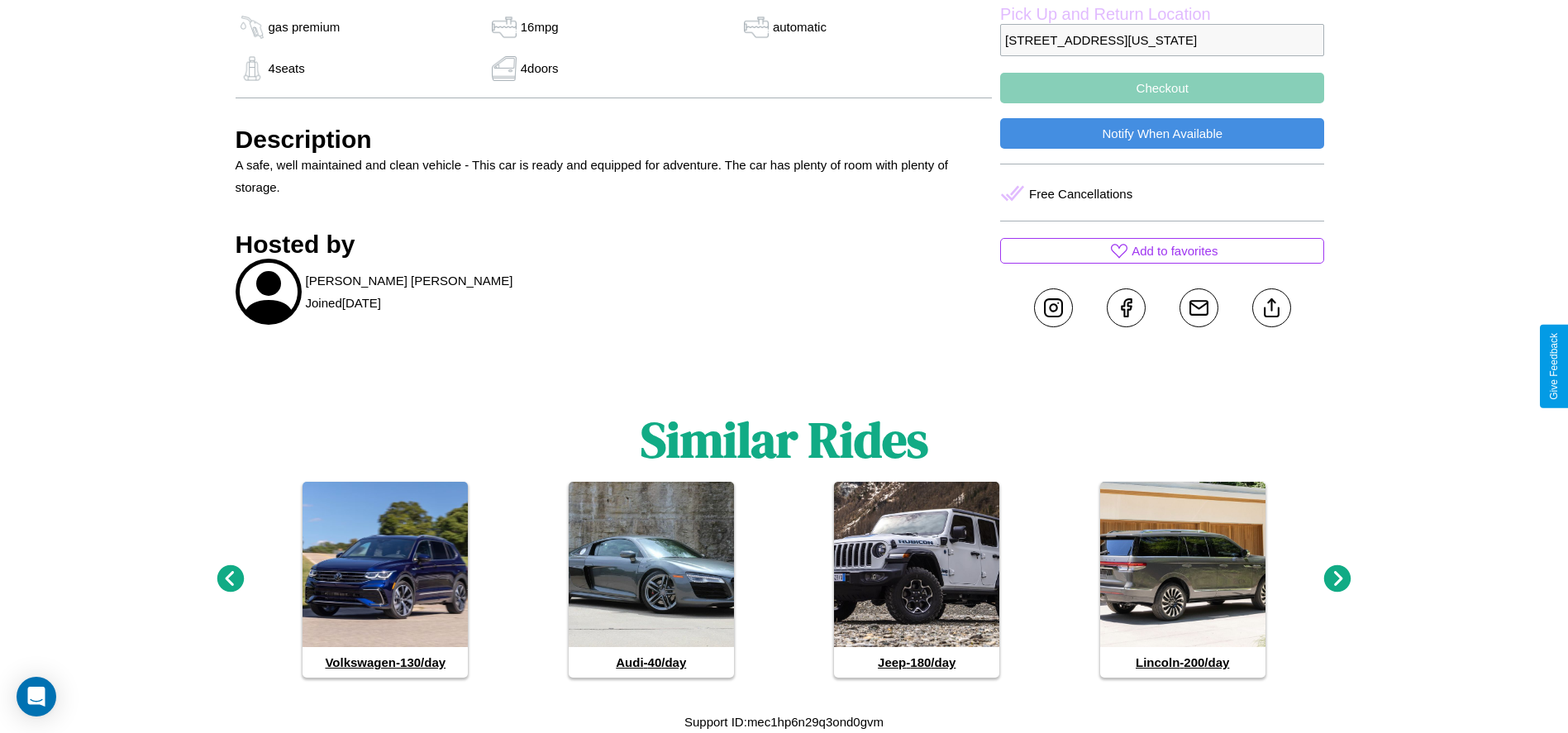
click at [1337, 579] on icon at bounding box center [1337, 578] width 27 height 27
